Goal: Task Accomplishment & Management: Complete application form

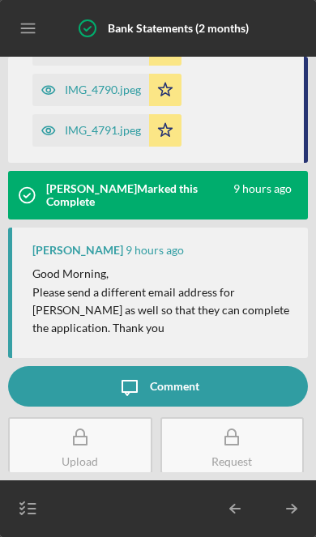
scroll to position [830, 0]
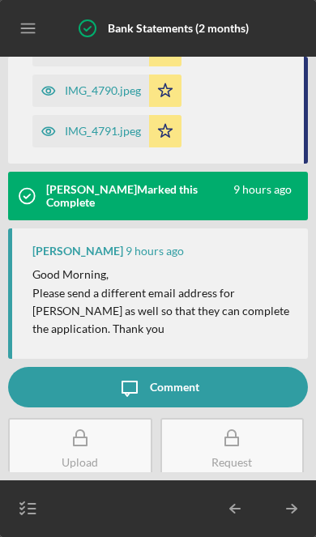
click at [24, 509] on icon "button" at bounding box center [28, 508] width 40 height 40
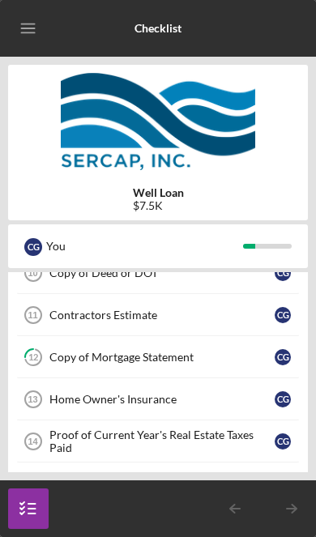
scroll to position [166, 0]
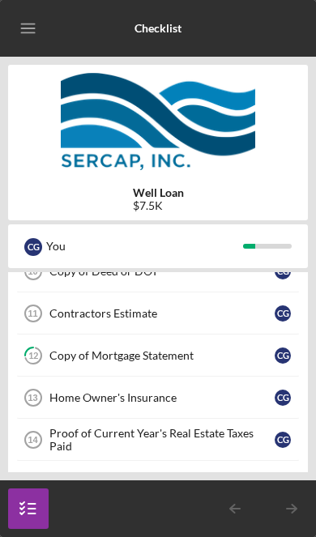
click at [134, 399] on div "Home Owner's Insurance" at bounding box center [161, 397] width 225 height 13
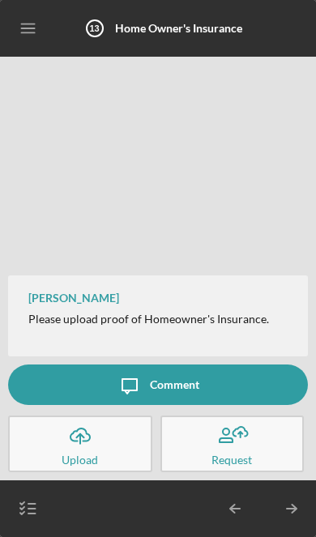
click at [88, 447] on icon "Icon/Upload" at bounding box center [80, 435] width 40 height 40
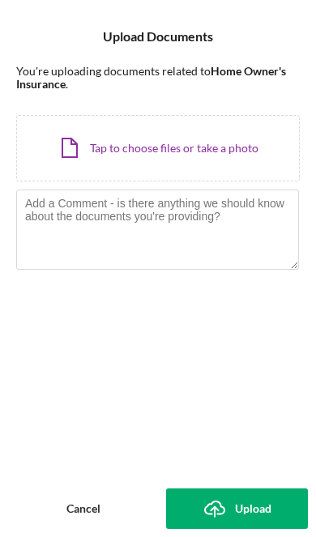
click at [158, 162] on div "Icon/Document Browse or drag files here (max 100MB total) Tap to choose files o…" at bounding box center [157, 148] width 283 height 66
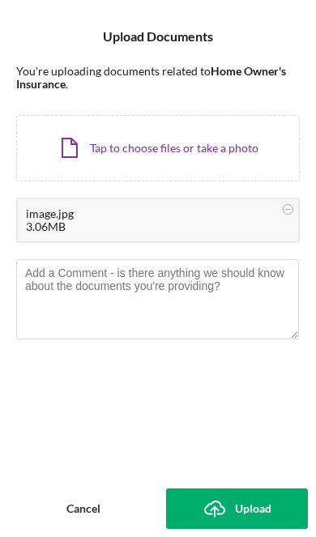
click at [250, 509] on div "Upload" at bounding box center [253, 508] width 36 height 40
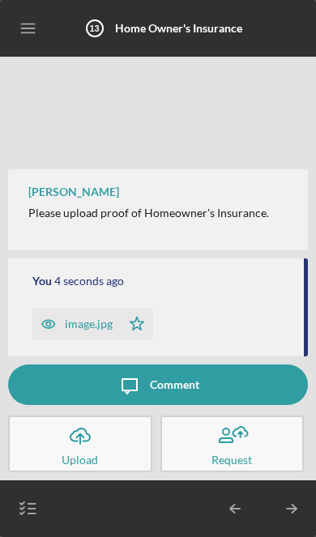
click at [31, 501] on icon "button" at bounding box center [28, 508] width 40 height 40
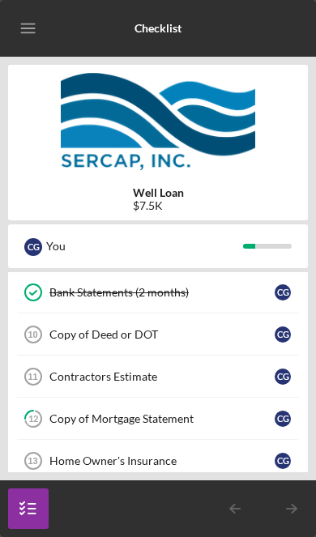
scroll to position [98, 0]
